Goal: Use online tool/utility: Utilize a website feature to perform a specific function

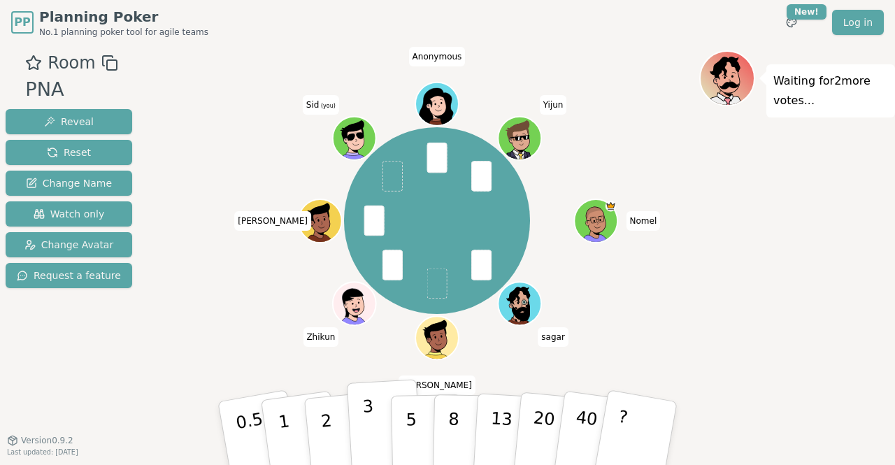
click at [369, 416] on p "3" at bounding box center [369, 434] width 15 height 76
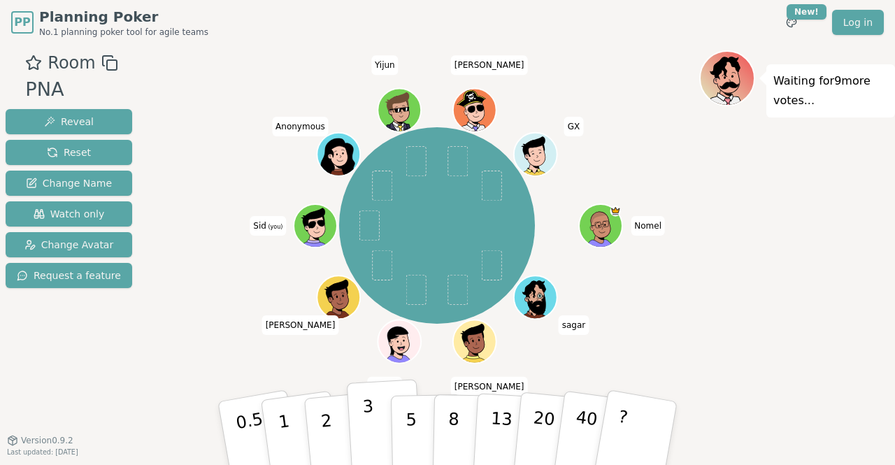
click at [356, 418] on button "3" at bounding box center [385, 433] width 76 height 109
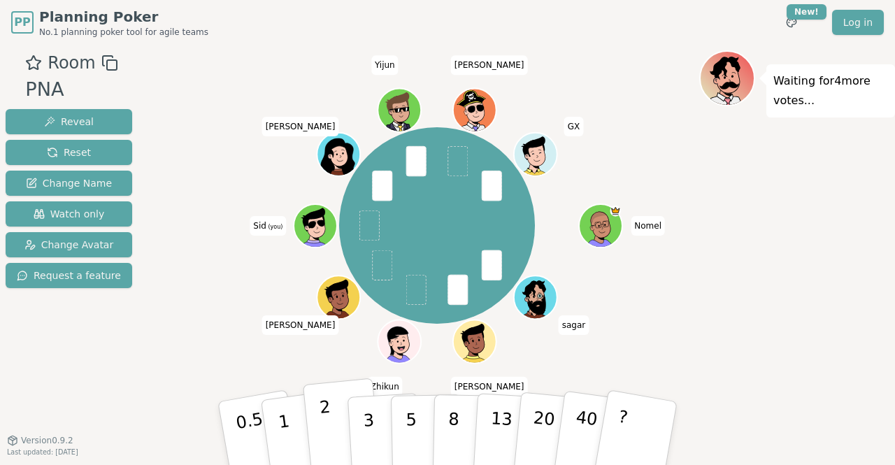
click at [333, 431] on button "2" at bounding box center [343, 433] width 80 height 111
click at [301, 426] on button "1" at bounding box center [300, 433] width 83 height 113
click at [322, 429] on p "2" at bounding box center [328, 435] width 18 height 76
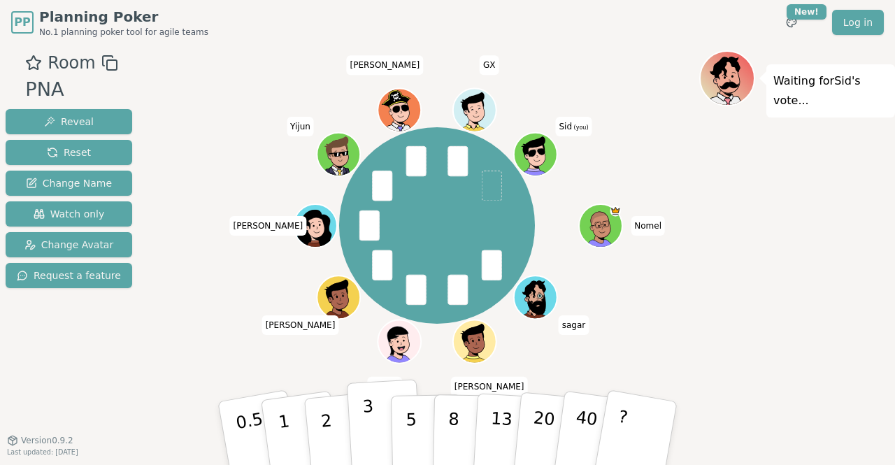
click at [379, 434] on button "3" at bounding box center [385, 433] width 76 height 109
click at [314, 424] on button "2" at bounding box center [343, 433] width 80 height 111
